Goal: Use online tool/utility: Utilize a website feature to perform a specific function

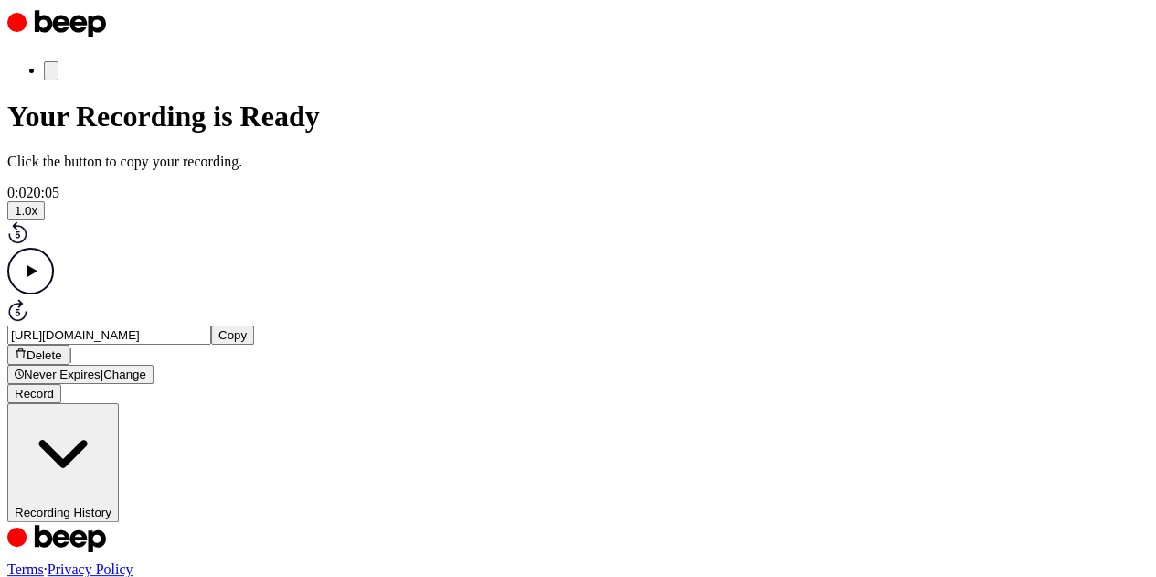
click at [61, 403] on button "Record" at bounding box center [34, 393] width 54 height 19
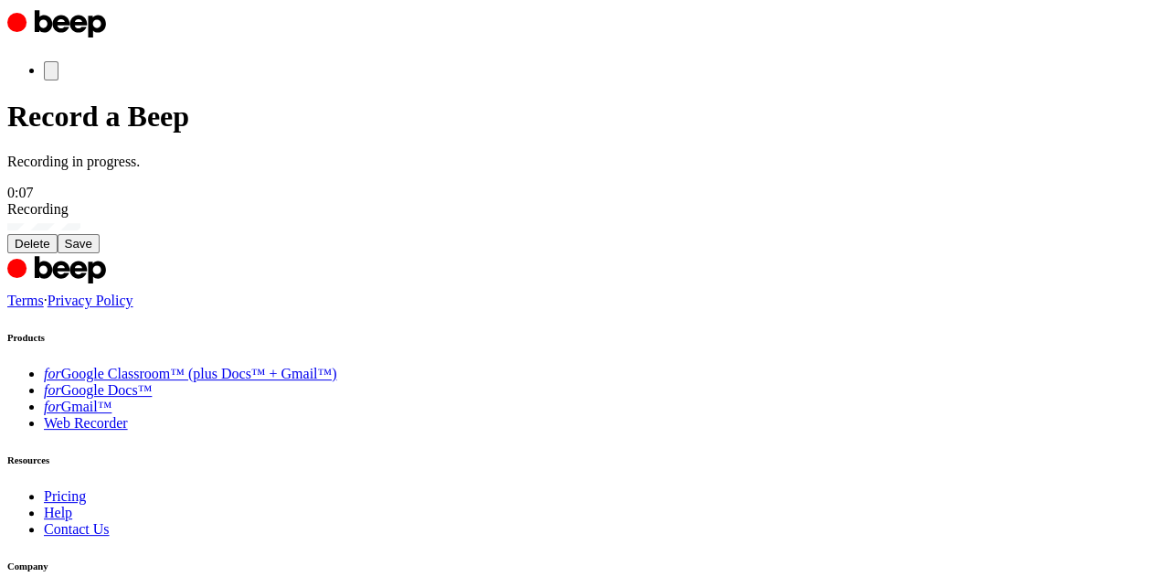
click at [58, 253] on button "Delete" at bounding box center [32, 243] width 50 height 19
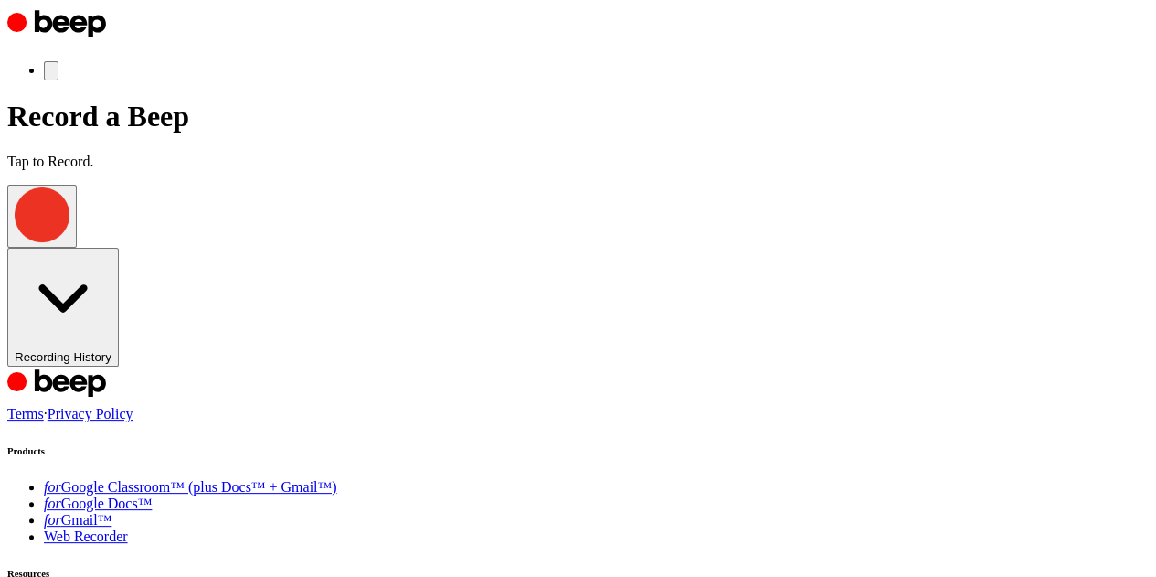
click at [15, 245] on span "button" at bounding box center [15, 238] width 0 height 14
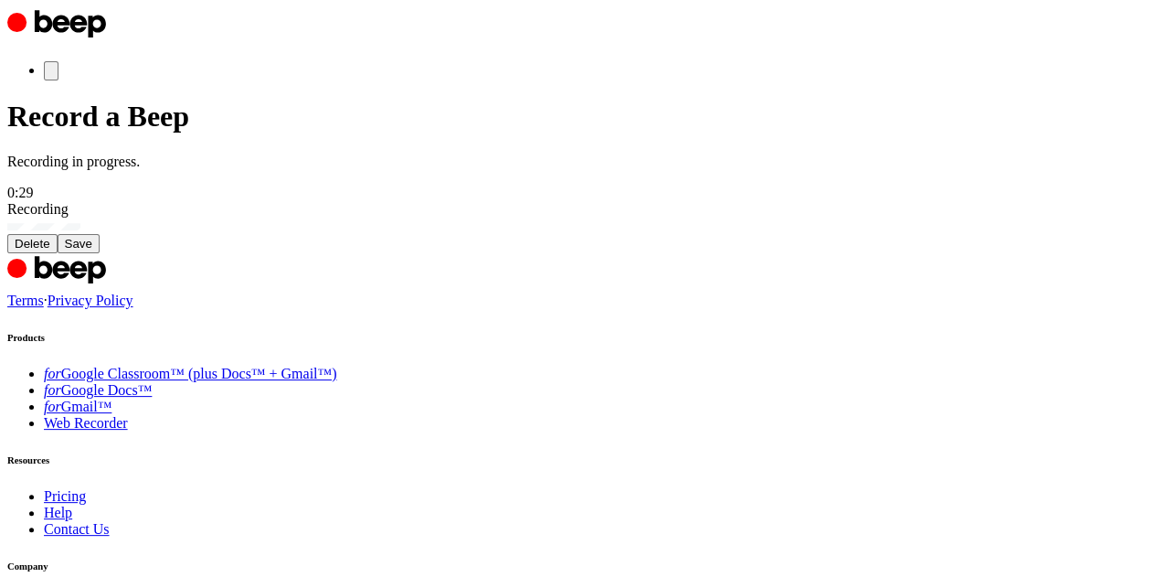
click at [100, 253] on button "Save" at bounding box center [79, 243] width 42 height 19
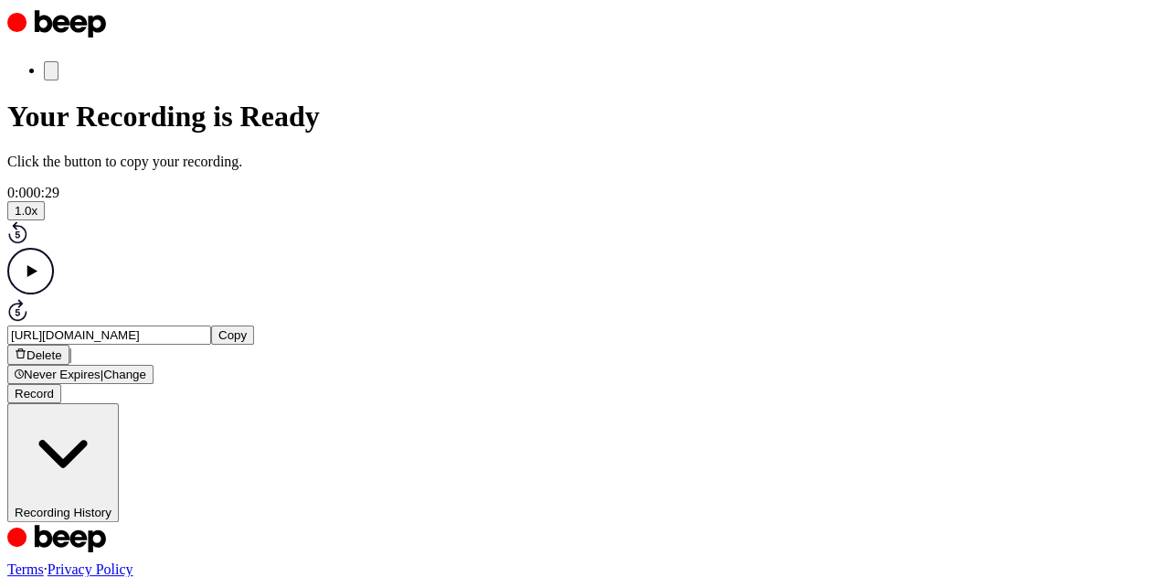
click at [54, 294] on icon "Play Audio" at bounding box center [30, 271] width 47 height 47
click at [54, 294] on icon "Pause Audio" at bounding box center [30, 271] width 47 height 47
click at [536, 403] on div "Delete | Never Expires | Change Record" at bounding box center [578, 374] width 1142 height 59
click at [15, 400] on span "button" at bounding box center [15, 394] width 0 height 14
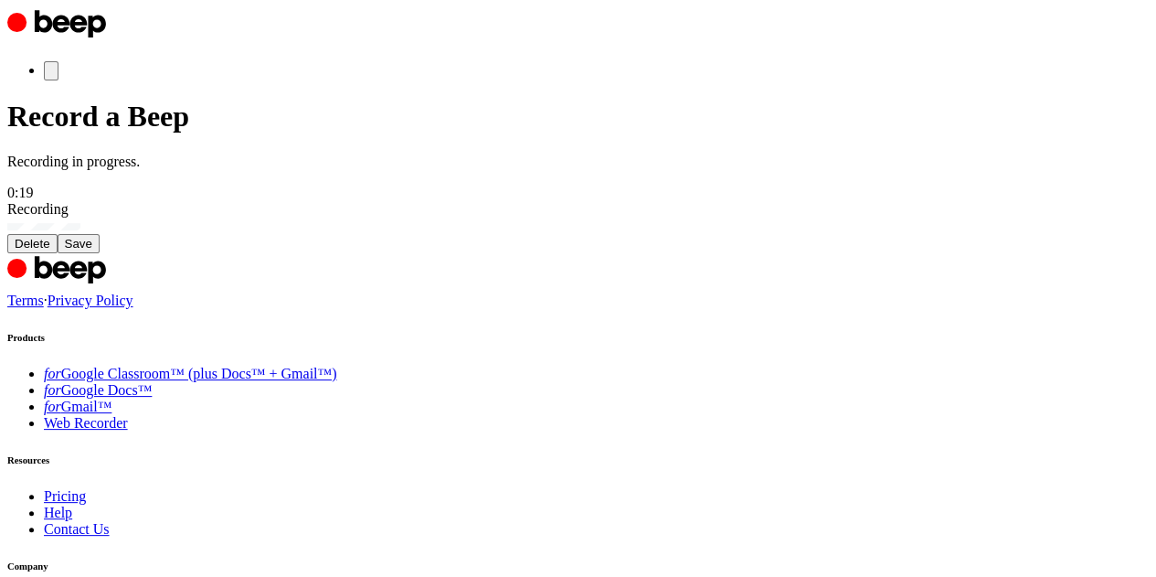
click at [100, 253] on button "Save" at bounding box center [79, 243] width 42 height 19
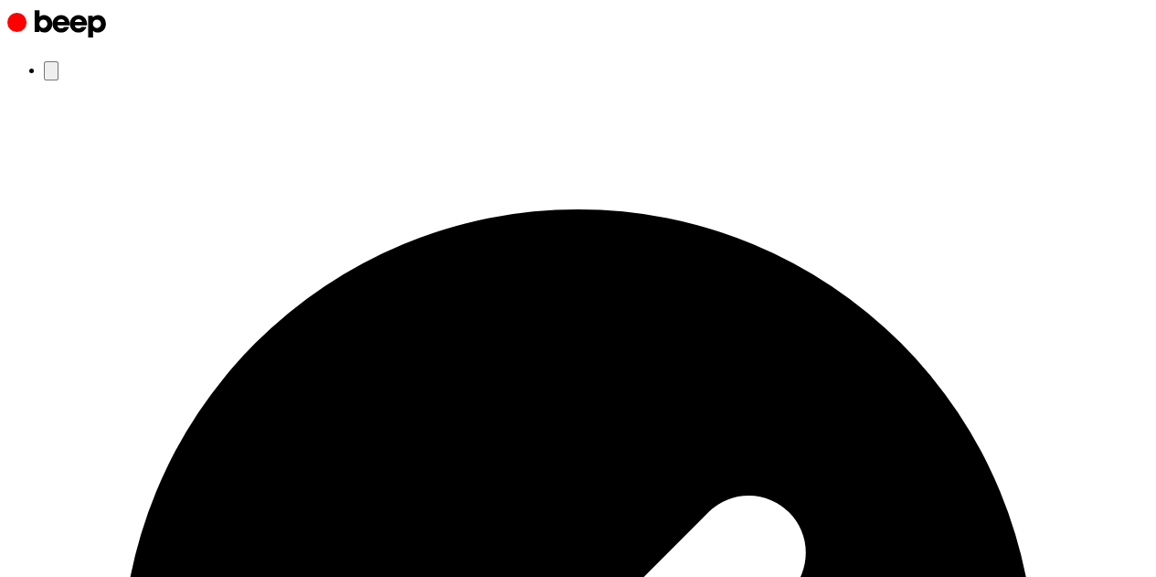
scroll to position [134, 0]
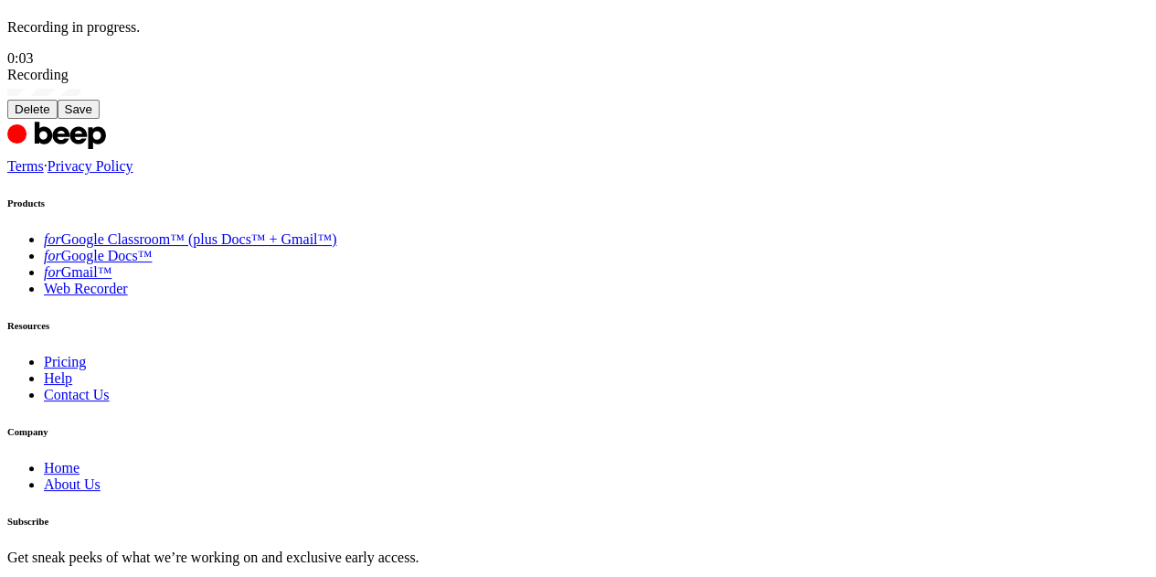
click at [58, 119] on button "Delete" at bounding box center [32, 109] width 50 height 19
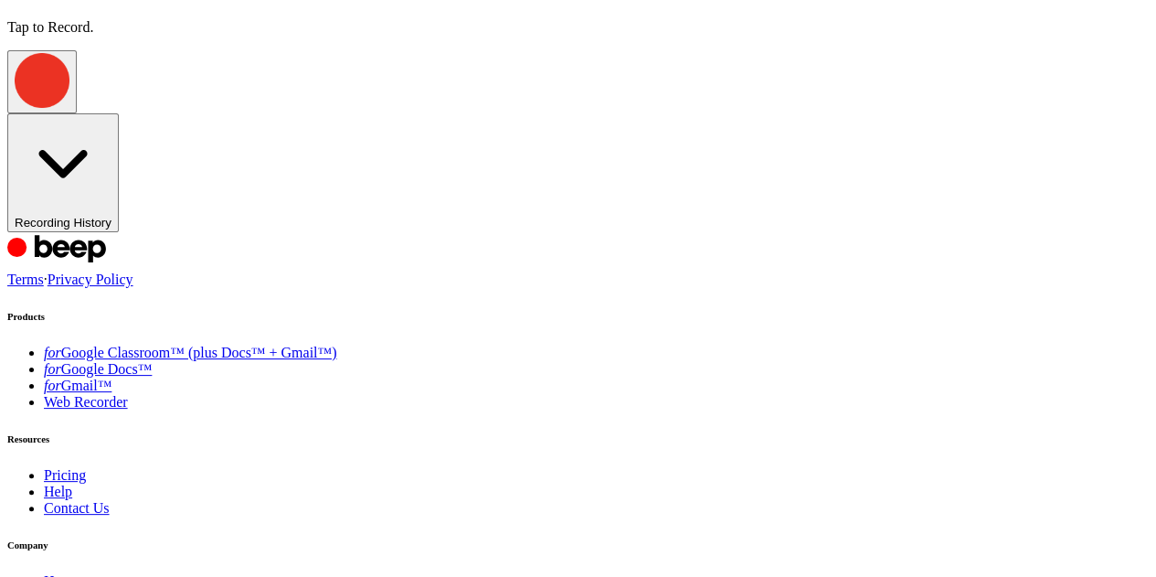
click at [15, 111] on span "button" at bounding box center [15, 104] width 0 height 14
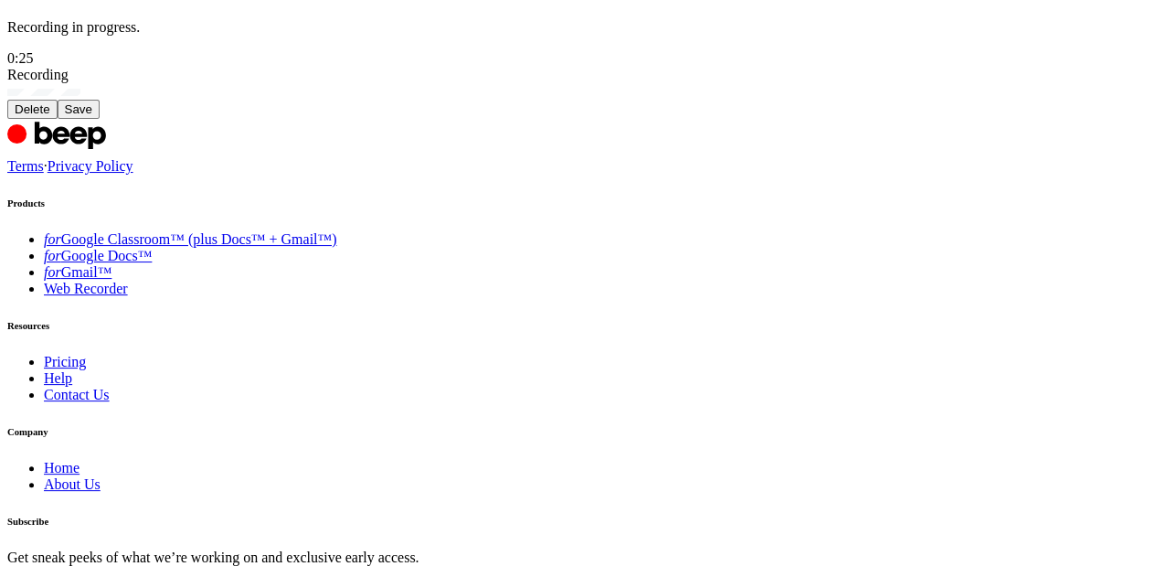
click at [100, 119] on button "Save" at bounding box center [79, 109] width 42 height 19
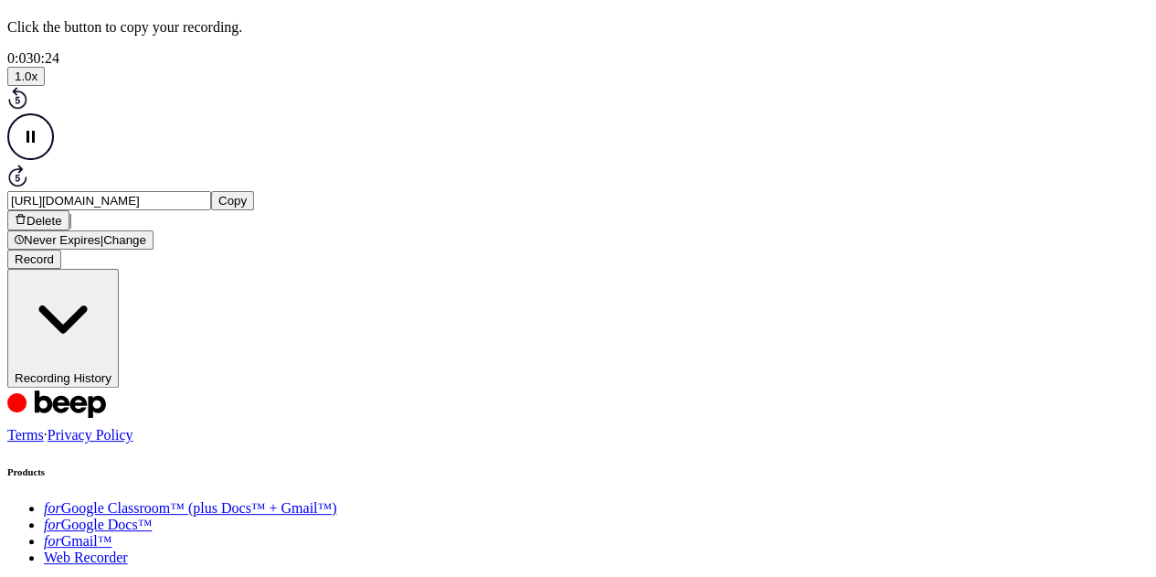
click at [254, 210] on button "Copy" at bounding box center [232, 200] width 43 height 19
